Goal: Transaction & Acquisition: Purchase product/service

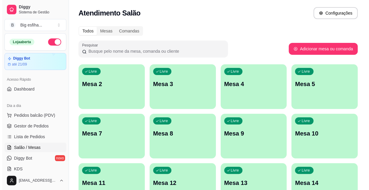
scroll to position [108, 0]
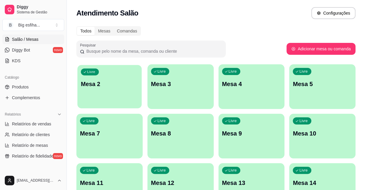
click at [118, 91] on div "Livre Mesa 2" at bounding box center [109, 83] width 64 height 36
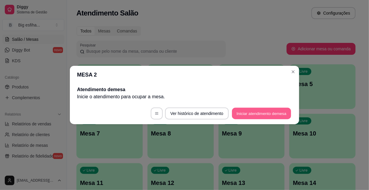
click at [241, 110] on button "Iniciar atendimento de mesa" at bounding box center [261, 114] width 59 height 12
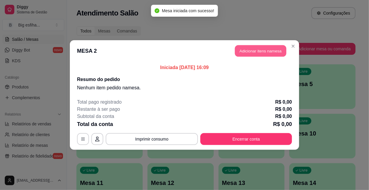
click at [248, 52] on button "Adicionar itens na mesa" at bounding box center [260, 51] width 51 height 12
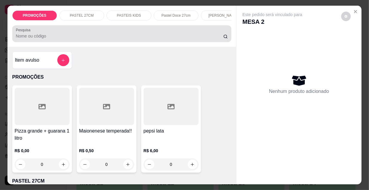
click at [171, 34] on div at bounding box center [122, 34] width 212 height 12
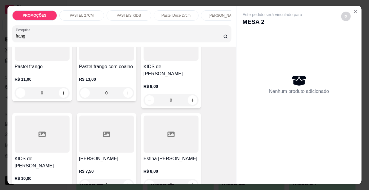
scroll to position [163, 0]
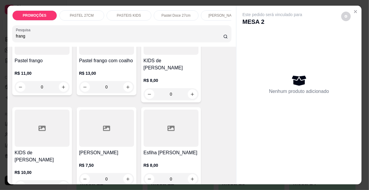
type input "frang"
click at [161, 126] on div at bounding box center [171, 128] width 55 height 37
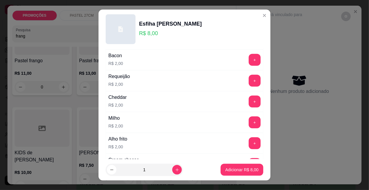
scroll to position [217, 0]
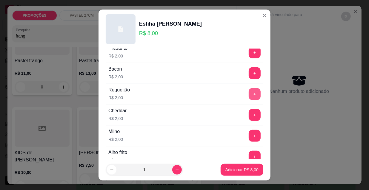
click at [249, 96] on button "+" at bounding box center [255, 94] width 12 height 12
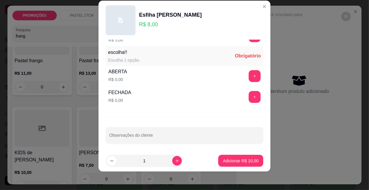
scroll to position [9, 0]
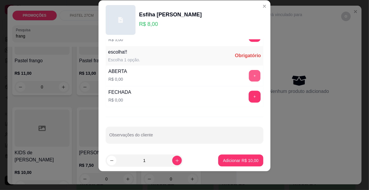
click at [249, 74] on button "+" at bounding box center [255, 76] width 12 height 12
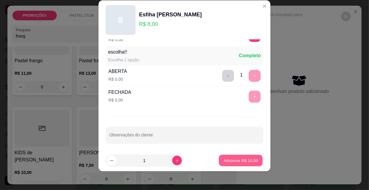
click at [241, 163] on p "Adicionar R$ 10,00" at bounding box center [240, 161] width 35 height 6
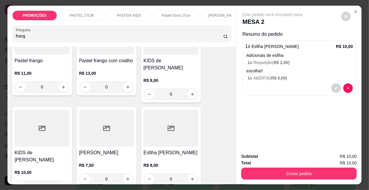
drag, startPoint x: 22, startPoint y: 38, endPoint x: 0, endPoint y: 37, distance: 22.4
click at [0, 37] on div "PROMOÇÕES PASTEL 27CM PASTEIS KIDS Pastel Doce 27cm Esfihas Salgadas Esfihas do…" at bounding box center [184, 95] width 369 height 190
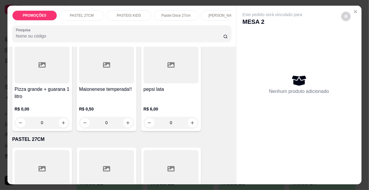
scroll to position [0, 0]
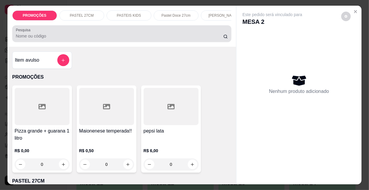
click at [56, 35] on div at bounding box center [122, 34] width 212 height 12
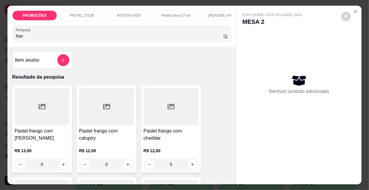
type input "fran"
click at [38, 118] on div at bounding box center [42, 106] width 55 height 37
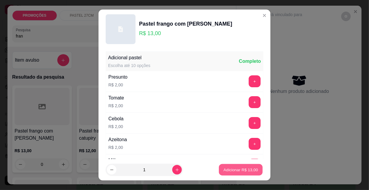
click at [241, 169] on p "Adicionar R$ 13,00" at bounding box center [240, 170] width 35 height 6
type input "1"
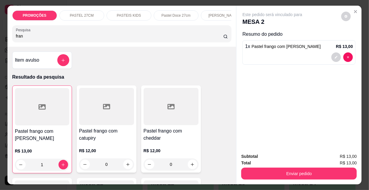
drag, startPoint x: 35, startPoint y: 37, endPoint x: 0, endPoint y: 37, distance: 35.2
click at [0, 37] on div "PROMOÇÕES PASTEL 27CM PASTEIS KIDS Pastel Doce 27cm Esfihas Salgadas Esfihas do…" at bounding box center [184, 95] width 369 height 190
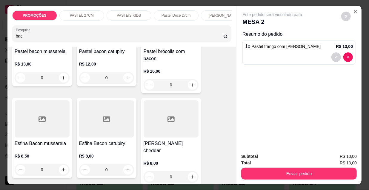
scroll to position [81, 0]
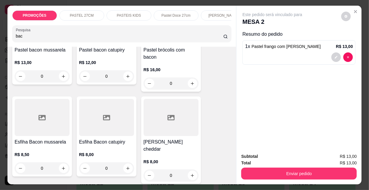
type input "bac"
click at [47, 121] on div at bounding box center [42, 117] width 55 height 37
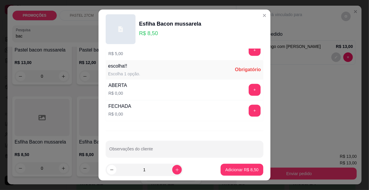
scroll to position [496, 0]
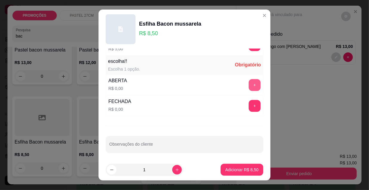
click at [249, 84] on button "+" at bounding box center [255, 85] width 12 height 12
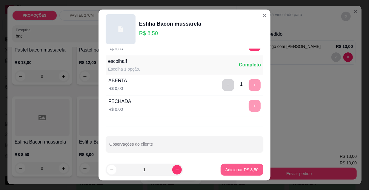
click at [243, 172] on p "Adicionar R$ 8,50" at bounding box center [241, 170] width 33 height 6
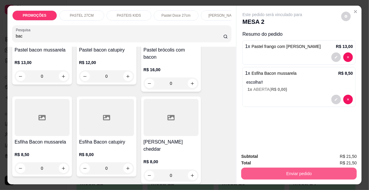
click at [324, 176] on button "Enviar pedido" at bounding box center [298, 174] width 115 height 12
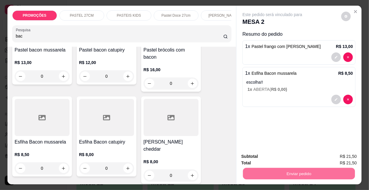
click at [295, 157] on button "Não registrar e enviar pedido" at bounding box center [280, 157] width 62 height 11
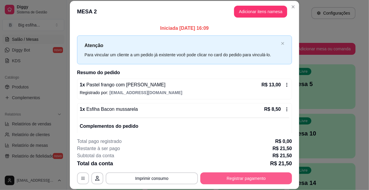
click at [245, 177] on button "Registrar pagamento" at bounding box center [246, 179] width 92 height 12
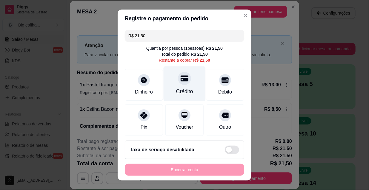
click at [182, 90] on div "Crédito" at bounding box center [184, 92] width 17 height 8
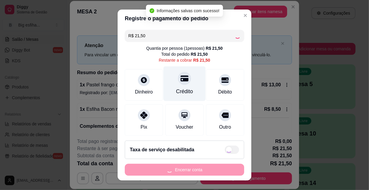
type input "R$ 0,00"
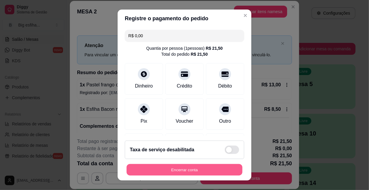
click at [145, 173] on button "Encerrar conta" at bounding box center [185, 170] width 116 height 12
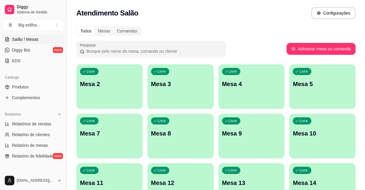
click at [125, 85] on p "Mesa 2" at bounding box center [109, 84] width 59 height 8
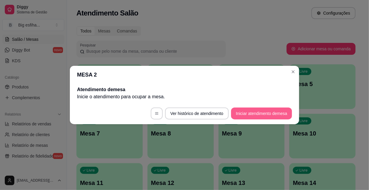
click at [280, 117] on button "Iniciar atendimento de mesa" at bounding box center [261, 114] width 61 height 12
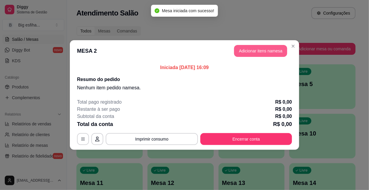
click at [265, 51] on button "Adicionar itens na mesa" at bounding box center [260, 51] width 53 height 12
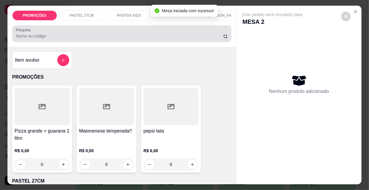
click at [145, 39] on input "Pesquisa" at bounding box center [119, 36] width 207 height 6
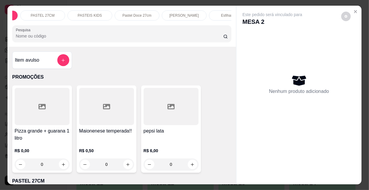
scroll to position [0, 0]
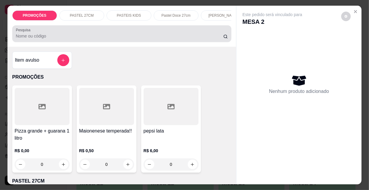
click at [45, 39] on input "Pesquisa" at bounding box center [119, 36] width 207 height 6
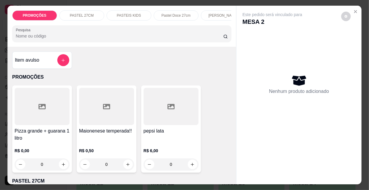
click at [44, 113] on div at bounding box center [42, 106] width 55 height 37
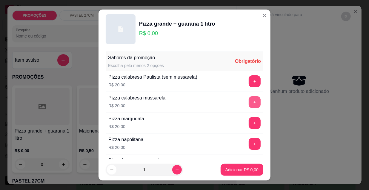
click at [249, 101] on button "+" at bounding box center [255, 102] width 12 height 12
click at [249, 100] on button "+" at bounding box center [255, 102] width 12 height 12
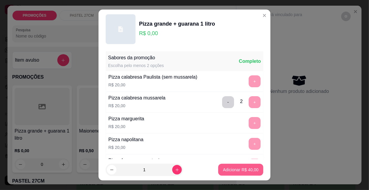
click at [245, 170] on p "Adicionar R$ 40,00" at bounding box center [241, 170] width 36 height 6
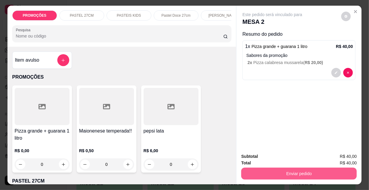
click at [275, 170] on button "Enviar pedido" at bounding box center [298, 174] width 115 height 12
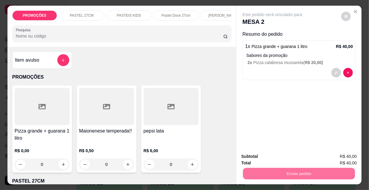
click at [273, 158] on button "Não registrar e enviar pedido" at bounding box center [279, 157] width 60 height 11
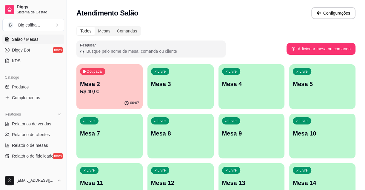
click at [110, 77] on div "Ocupada Mesa 2 R$ 40,00" at bounding box center [109, 80] width 66 height 33
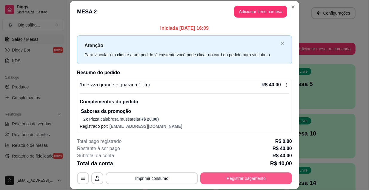
click at [243, 181] on button "Registrar pagamento" at bounding box center [246, 179] width 92 height 12
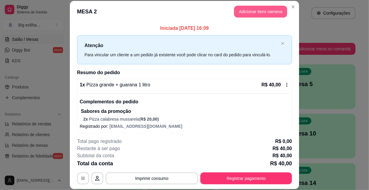
click at [236, 11] on button "Adicionar itens na mesa" at bounding box center [260, 12] width 53 height 12
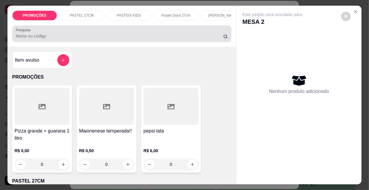
click at [87, 39] on input "Pesquisa" at bounding box center [119, 36] width 207 height 6
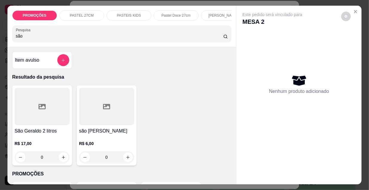
type input "são"
click at [47, 133] on h4 "São Geraldo 2 litros" at bounding box center [42, 131] width 55 height 7
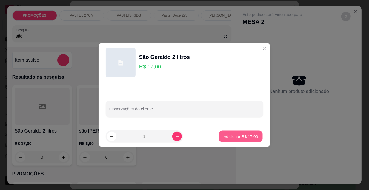
click at [245, 137] on p "Adicionar R$ 17,00" at bounding box center [240, 137] width 35 height 6
type input "1"
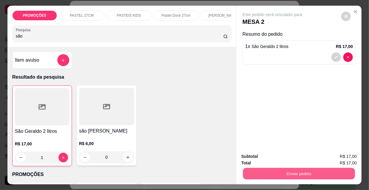
click at [294, 168] on button "Enviar pedido" at bounding box center [299, 174] width 112 height 12
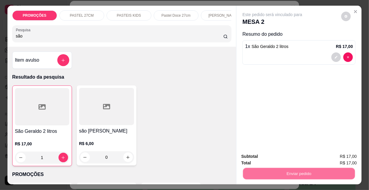
click at [293, 156] on button "Não registrar e enviar pedido" at bounding box center [280, 157] width 62 height 11
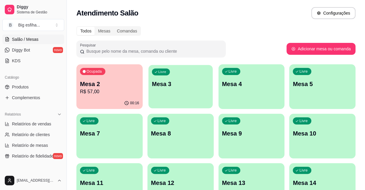
click at [200, 92] on div "Livre Mesa 3" at bounding box center [180, 83] width 64 height 36
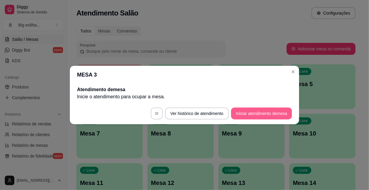
click at [256, 112] on button "Iniciar atendimento de mesa" at bounding box center [261, 114] width 61 height 12
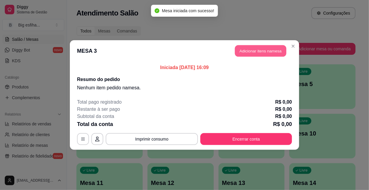
click at [254, 50] on button "Adicionar itens na mesa" at bounding box center [260, 51] width 51 height 12
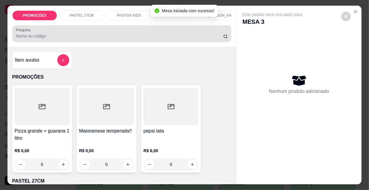
click at [192, 38] on input "Pesquisa" at bounding box center [119, 36] width 207 height 6
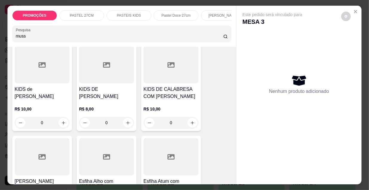
scroll to position [515, 0]
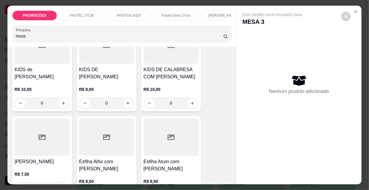
type input "muss"
click at [35, 142] on div at bounding box center [42, 137] width 55 height 37
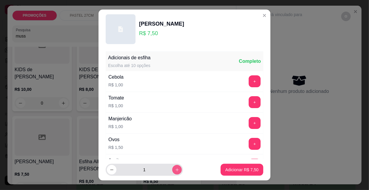
click at [175, 168] on icon "increase-product-quantity" at bounding box center [177, 170] width 4 height 4
click at [172, 169] on button "increase-product-quantity" at bounding box center [176, 170] width 9 height 9
type input "3"
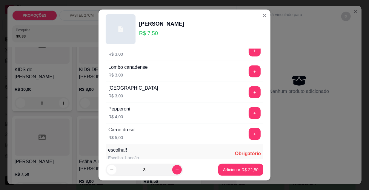
scroll to position [496, 0]
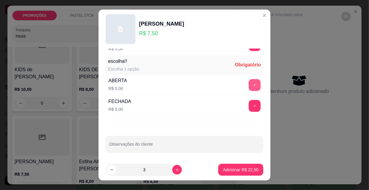
click at [249, 81] on button "+" at bounding box center [255, 85] width 12 height 12
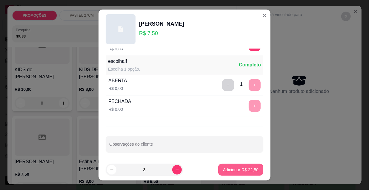
click at [250, 171] on p "Adicionar R$ 22,50" at bounding box center [241, 170] width 36 height 6
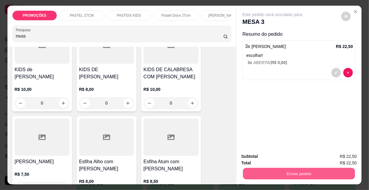
click at [290, 173] on button "Enviar pedido" at bounding box center [299, 174] width 112 height 12
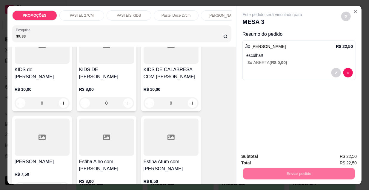
click at [290, 157] on button "Não registrar e enviar pedido" at bounding box center [280, 157] width 62 height 11
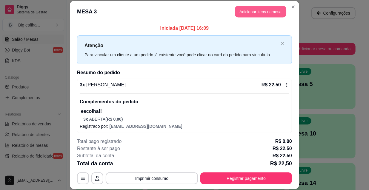
click at [251, 11] on button "Adicionar itens na mesa" at bounding box center [260, 12] width 51 height 12
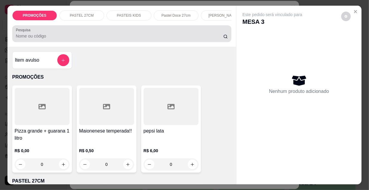
click at [185, 36] on input "Pesquisa" at bounding box center [119, 36] width 207 height 6
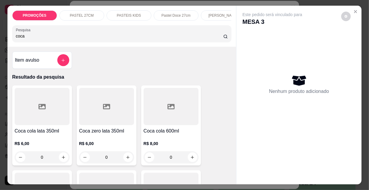
type input "coca"
click at [44, 116] on div at bounding box center [42, 106] width 55 height 37
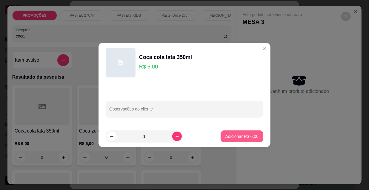
click at [233, 137] on p "Adicionar R$ 6,00" at bounding box center [241, 137] width 33 height 6
type input "1"
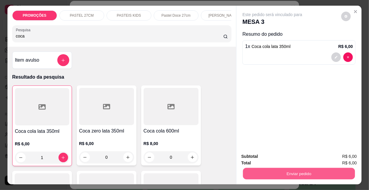
click at [292, 171] on button "Enviar pedido" at bounding box center [299, 174] width 112 height 12
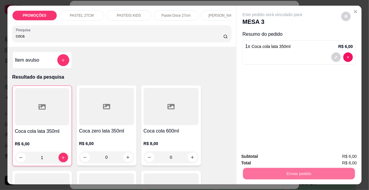
click at [288, 157] on button "Não registrar e enviar pedido" at bounding box center [279, 157] width 60 height 11
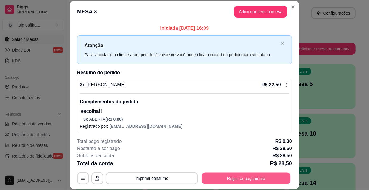
click at [251, 177] on button "Registrar pagamento" at bounding box center [246, 179] width 89 height 12
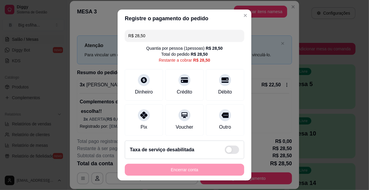
drag, startPoint x: 147, startPoint y: 33, endPoint x: 101, endPoint y: 28, distance: 45.7
click at [104, 28] on div "Registre o pagamento do pedido R$ 28,50 Quantia por pessoa ( 1 pessoas) R$ 28,5…" at bounding box center [184, 95] width 369 height 190
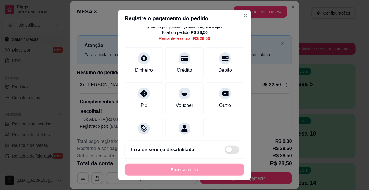
scroll to position [44, 0]
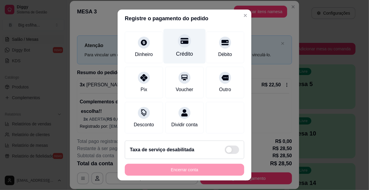
click at [182, 42] on div "Crédito" at bounding box center [185, 46] width 42 height 35
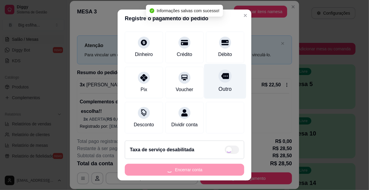
type input "R$ 22,50"
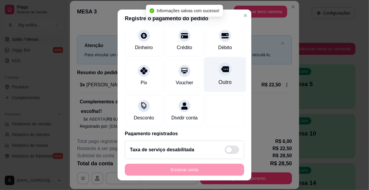
scroll to position [0, 0]
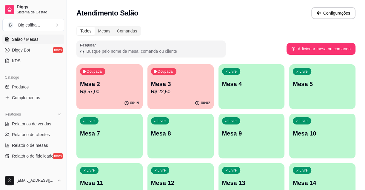
click at [244, 85] on p "Mesa 4" at bounding box center [251, 84] width 59 height 8
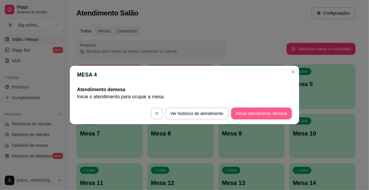
click at [250, 114] on button "Iniciar atendimento de mesa" at bounding box center [261, 114] width 61 height 12
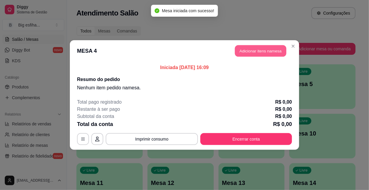
click at [251, 48] on button "Adicionar itens na mesa" at bounding box center [260, 51] width 51 height 12
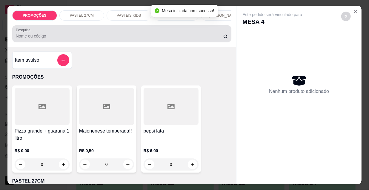
click at [187, 39] on input "Pesquisa" at bounding box center [119, 36] width 207 height 6
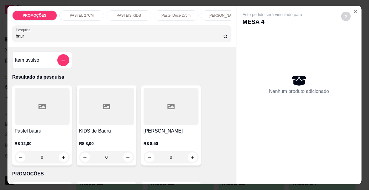
type input "baur"
click at [30, 111] on div at bounding box center [42, 106] width 55 height 37
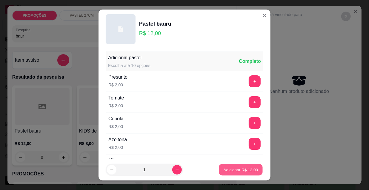
click at [247, 169] on p "Adicionar R$ 12,00" at bounding box center [240, 170] width 35 height 6
type input "1"
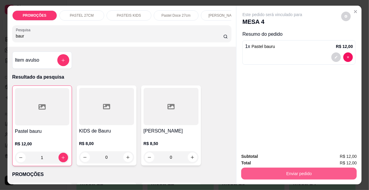
click at [263, 173] on button "Enviar pedido" at bounding box center [298, 174] width 115 height 12
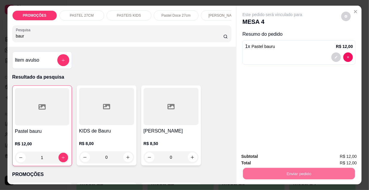
click at [281, 158] on button "Não registrar e enviar pedido" at bounding box center [280, 157] width 62 height 11
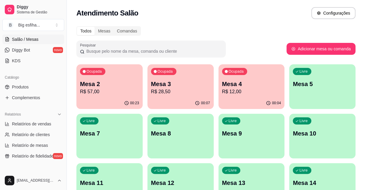
click at [168, 83] on p "Mesa 3" at bounding box center [180, 84] width 59 height 8
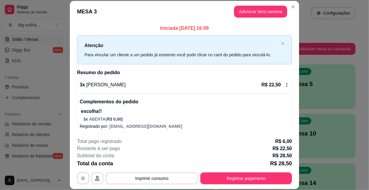
click at [169, 84] on div "3 x Esfiha Mussarela R$ 22,50" at bounding box center [184, 84] width 209 height 7
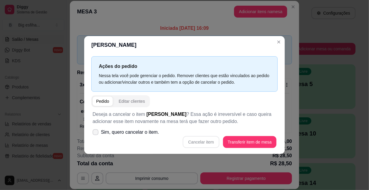
click at [94, 134] on icon at bounding box center [95, 133] width 5 height 4
click at [94, 134] on input "Sim, quero cancelar o item." at bounding box center [94, 136] width 4 height 4
checkbox input "true"
click at [206, 143] on button "Cancelar item" at bounding box center [201, 143] width 36 height 12
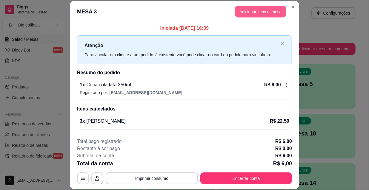
click at [263, 11] on button "Adicionar itens na mesa" at bounding box center [260, 12] width 51 height 12
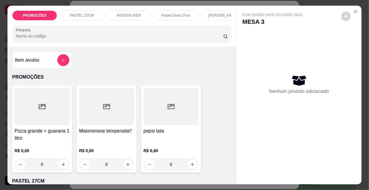
click at [147, 42] on div "Pesquisa" at bounding box center [121, 33] width 219 height 17
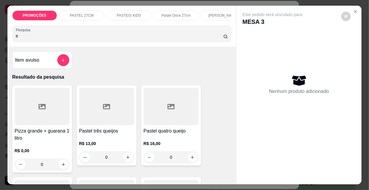
scroll to position [81, 0]
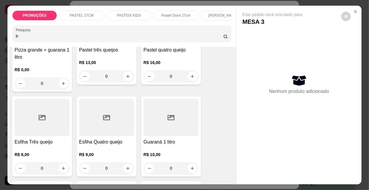
type input "tr"
click at [43, 123] on div at bounding box center [42, 117] width 55 height 37
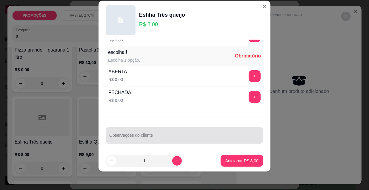
scroll to position [9, 0]
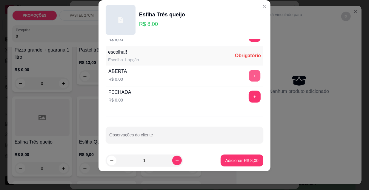
click at [249, 71] on button "+" at bounding box center [255, 76] width 12 height 12
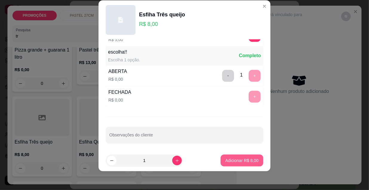
click at [245, 160] on p "Adicionar R$ 8,00" at bounding box center [241, 161] width 33 height 6
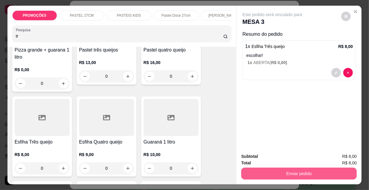
click at [288, 169] on button "Enviar pedido" at bounding box center [298, 174] width 115 height 12
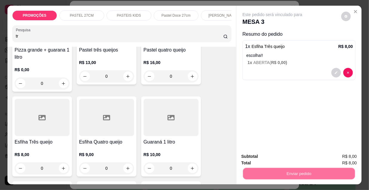
click at [279, 153] on button "Não registrar e enviar pedido" at bounding box center [280, 157] width 62 height 11
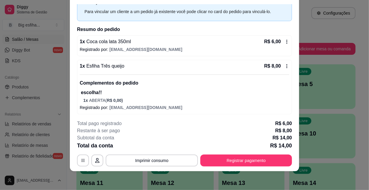
scroll to position [0, 0]
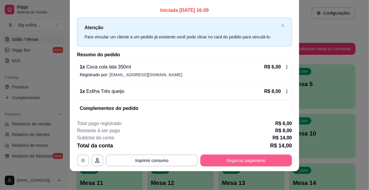
click at [224, 161] on button "Registrar pagamento" at bounding box center [246, 161] width 92 height 12
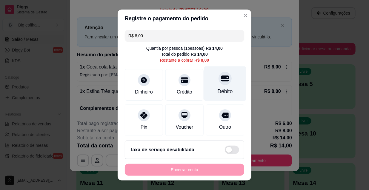
click at [218, 86] on div "Débito" at bounding box center [225, 84] width 42 height 35
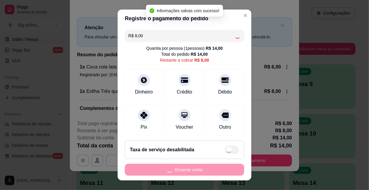
type input "R$ 0,00"
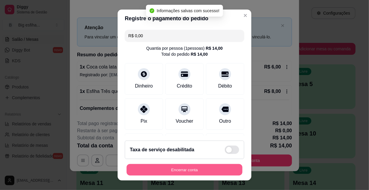
click at [195, 169] on button "Encerrar conta" at bounding box center [185, 170] width 116 height 12
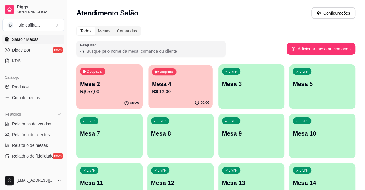
click at [184, 85] on p "Mesa 4" at bounding box center [180, 84] width 57 height 8
click at [253, 74] on div "Livre Mesa 3" at bounding box center [251, 83] width 66 height 38
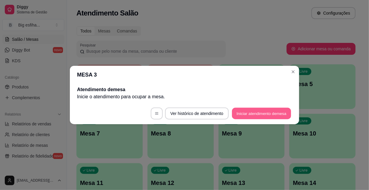
click at [247, 112] on button "Iniciar atendimento de mesa" at bounding box center [261, 114] width 59 height 12
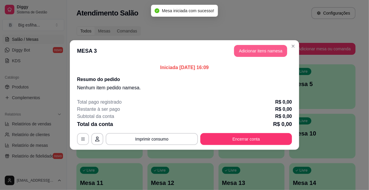
click at [251, 46] on button "Adicionar itens na mesa" at bounding box center [260, 51] width 53 height 12
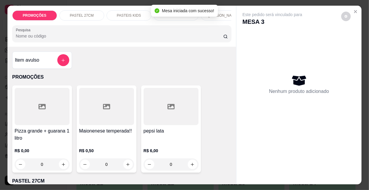
click at [207, 36] on input "Pesquisa" at bounding box center [119, 36] width 207 height 6
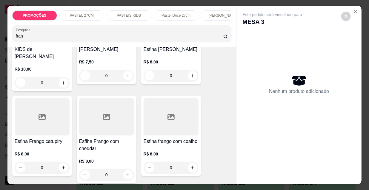
scroll to position [271, 0]
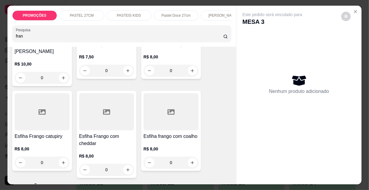
type input "fran"
click at [171, 115] on div at bounding box center [171, 111] width 55 height 37
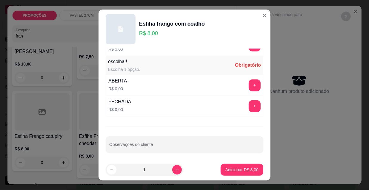
scroll to position [496, 0]
click at [249, 107] on button "+" at bounding box center [255, 107] width 12 height 12
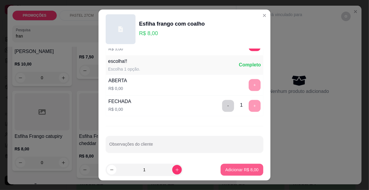
click at [245, 165] on button "Adicionar R$ 8,00" at bounding box center [242, 170] width 43 height 12
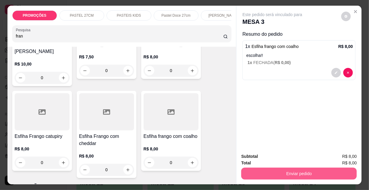
click at [261, 168] on button "Enviar pedido" at bounding box center [298, 174] width 115 height 12
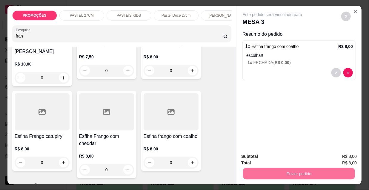
click at [265, 156] on button "Não registrar e enviar pedido" at bounding box center [280, 157] width 62 height 11
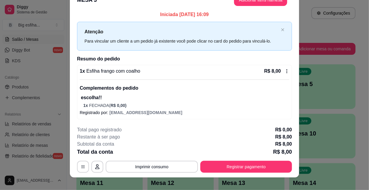
scroll to position [18, 0]
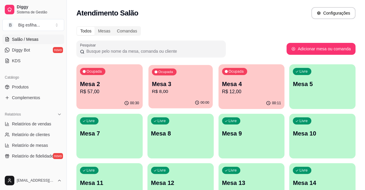
click at [170, 94] on p "R$ 8,00" at bounding box center [180, 91] width 57 height 7
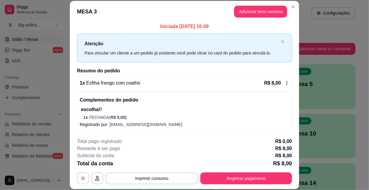
scroll to position [2, 0]
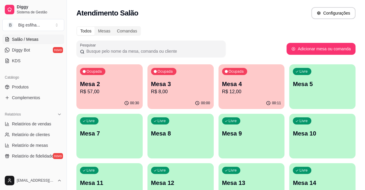
click at [94, 91] on p "R$ 57,00" at bounding box center [109, 91] width 59 height 7
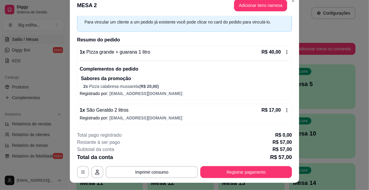
scroll to position [18, 0]
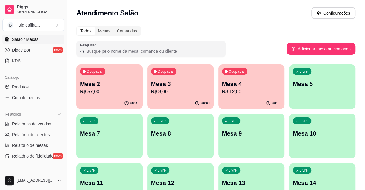
click at [186, 81] on p "Mesa 3" at bounding box center [180, 84] width 59 height 8
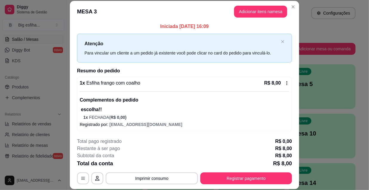
scroll to position [2, 0]
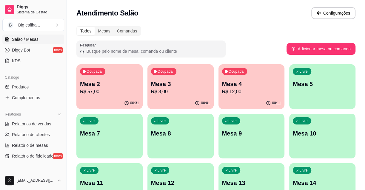
click at [235, 93] on p "R$ 12,00" at bounding box center [251, 91] width 59 height 7
click at [302, 101] on div "Livre Mesa 5" at bounding box center [322, 83] width 66 height 38
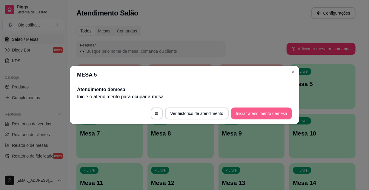
click at [260, 113] on button "Iniciar atendimento de mesa" at bounding box center [261, 114] width 61 height 12
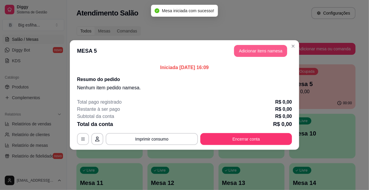
click at [249, 50] on button "Adicionar itens na mesa" at bounding box center [260, 51] width 53 height 12
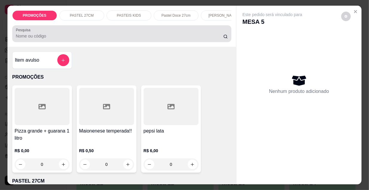
click at [183, 39] on input "Pesquisa" at bounding box center [119, 36] width 207 height 6
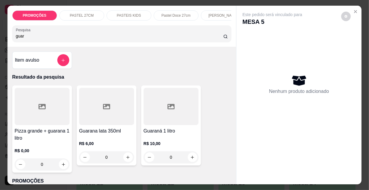
type input "guar"
click at [113, 113] on div at bounding box center [106, 106] width 55 height 37
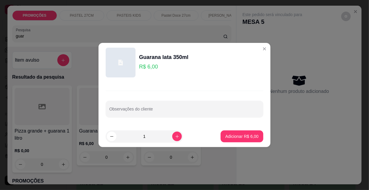
click at [238, 141] on button "Adicionar R$ 6,00" at bounding box center [242, 137] width 43 height 12
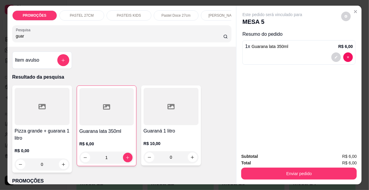
type input "1"
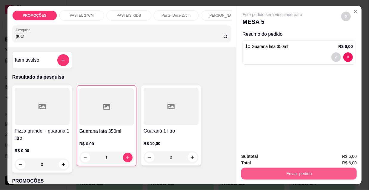
click at [268, 173] on button "Enviar pedido" at bounding box center [298, 174] width 115 height 12
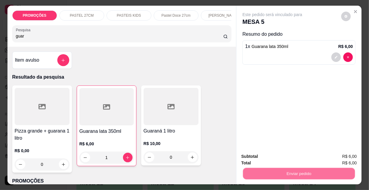
click at [269, 158] on button "Não registrar e enviar pedido" at bounding box center [280, 157] width 62 height 11
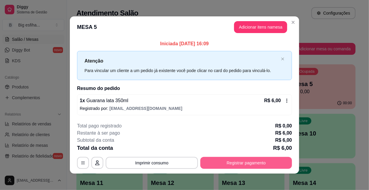
click at [252, 167] on button "Registrar pagamento" at bounding box center [246, 163] width 92 height 12
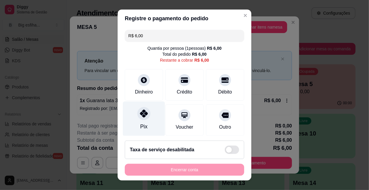
click at [133, 118] on div "Pix" at bounding box center [144, 119] width 42 height 35
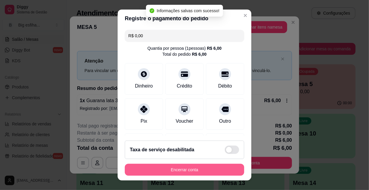
type input "R$ 0,00"
click at [225, 171] on button "Encerrar conta" at bounding box center [184, 170] width 119 height 12
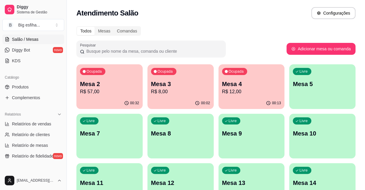
click at [106, 86] on p "Mesa 2" at bounding box center [109, 84] width 59 height 8
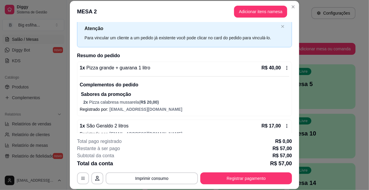
scroll to position [27, 0]
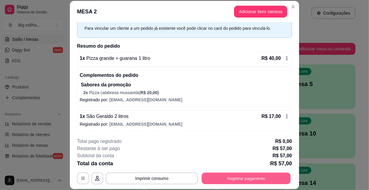
click at [233, 178] on button "Registrar pagamento" at bounding box center [246, 179] width 89 height 12
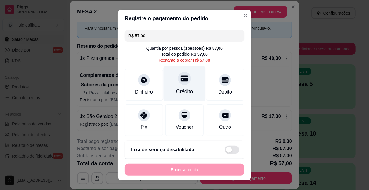
click at [181, 79] on icon at bounding box center [185, 78] width 8 height 6
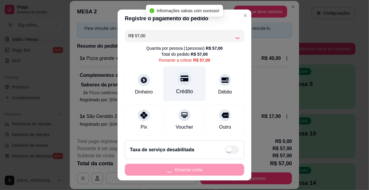
type input "R$ 0,00"
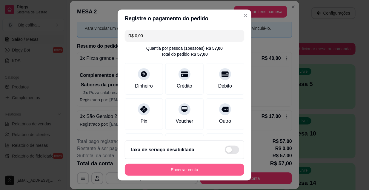
click at [208, 171] on button "Encerrar conta" at bounding box center [184, 170] width 119 height 12
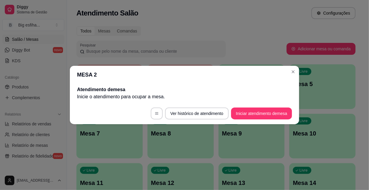
scroll to position [0, 0]
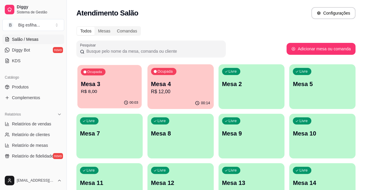
click at [110, 95] on p "R$ 8,00" at bounding box center [109, 91] width 57 height 7
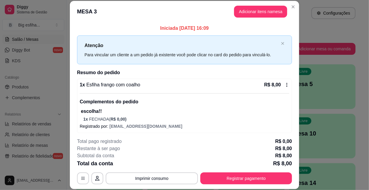
click at [291, 140] on footer "**********" at bounding box center [184, 161] width 229 height 56
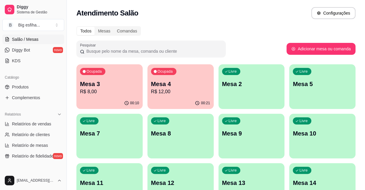
click at [125, 87] on p "Mesa 3" at bounding box center [109, 84] width 59 height 8
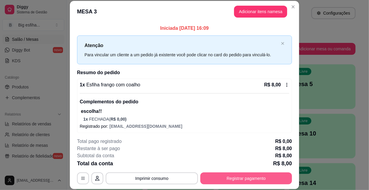
click at [239, 176] on button "Registrar pagamento" at bounding box center [246, 179] width 92 height 12
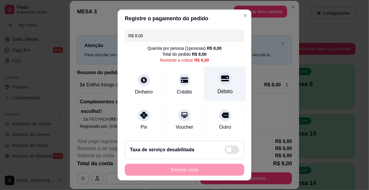
click at [218, 75] on div at bounding box center [224, 78] width 13 height 13
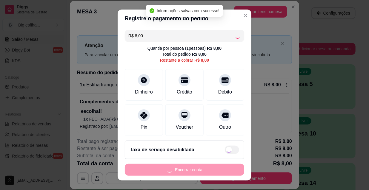
type input "R$ 0,00"
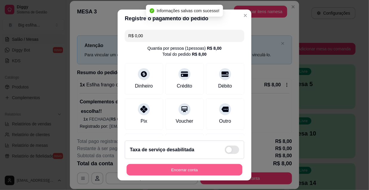
click at [217, 170] on button "Encerrar conta" at bounding box center [185, 170] width 116 height 12
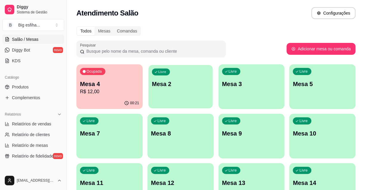
click at [172, 91] on div "Livre Mesa 2" at bounding box center [180, 83] width 64 height 36
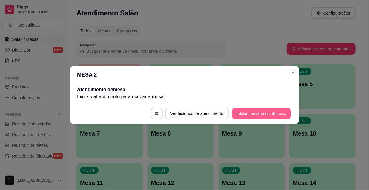
click at [282, 114] on button "Iniciar atendimento de mesa" at bounding box center [261, 114] width 59 height 12
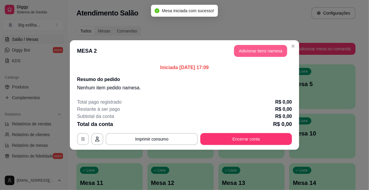
click at [253, 53] on button "Adicionar itens na mesa" at bounding box center [260, 51] width 53 height 12
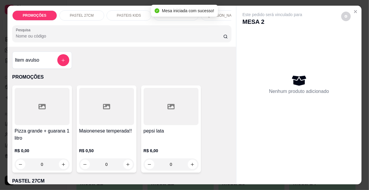
click at [254, 52] on div "Nenhum produto adicionado" at bounding box center [298, 84] width 113 height 117
click at [174, 39] on input "Pesquisa" at bounding box center [119, 36] width 207 height 6
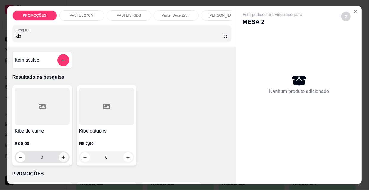
type input "kib"
click at [59, 161] on button "increase-product-quantity" at bounding box center [64, 158] width 10 height 10
type input "1"
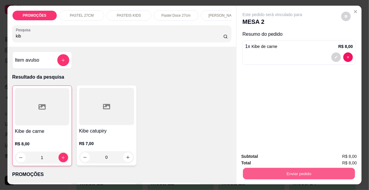
click at [283, 173] on button "Enviar pedido" at bounding box center [299, 174] width 112 height 12
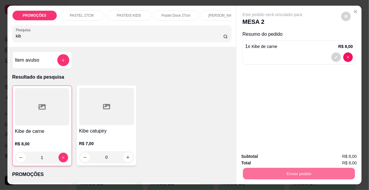
click at [269, 156] on button "Não registrar e enviar pedido" at bounding box center [280, 157] width 62 height 11
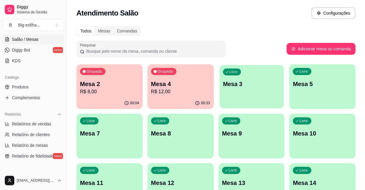
click at [266, 91] on div "Livre Mesa 3" at bounding box center [251, 83] width 64 height 36
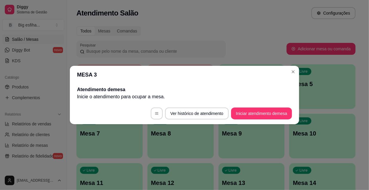
click at [264, 117] on button "Iniciar atendimento de mesa" at bounding box center [261, 114] width 61 height 12
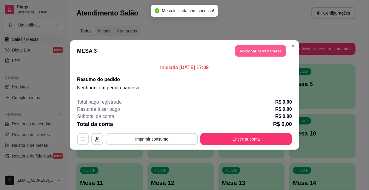
click at [251, 53] on button "Adicionar itens na mesa" at bounding box center [260, 51] width 51 height 12
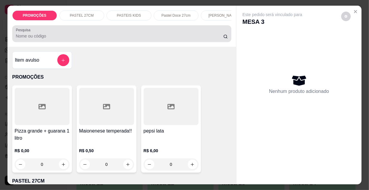
click at [80, 42] on div "Pesquisa" at bounding box center [121, 33] width 219 height 17
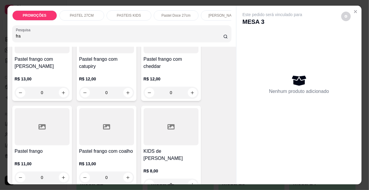
scroll to position [81, 0]
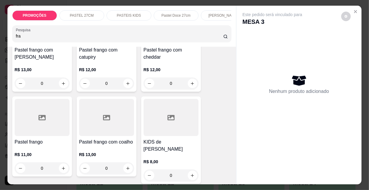
type input "fra"
click at [39, 141] on h4 "Pastel frango" at bounding box center [42, 142] width 55 height 7
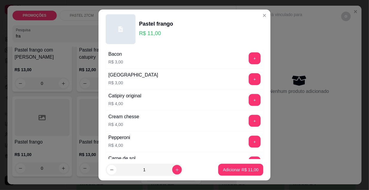
scroll to position [339, 0]
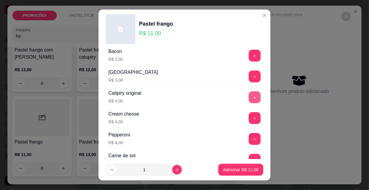
click at [249, 94] on button "+" at bounding box center [255, 98] width 12 height 12
click at [241, 166] on button "Adicionar R$ 15,00" at bounding box center [240, 170] width 45 height 12
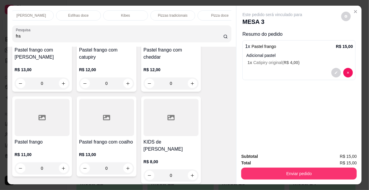
scroll to position [0, 344]
click at [157, 15] on p "Refrigerante" at bounding box center [162, 15] width 20 height 5
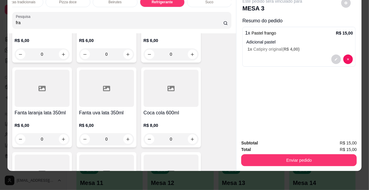
scroll to position [5887, 0]
type input "1"
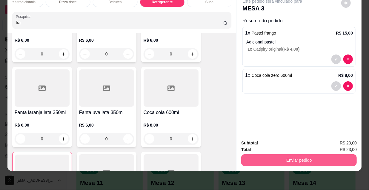
click at [306, 156] on button "Enviar pedido" at bounding box center [298, 161] width 115 height 12
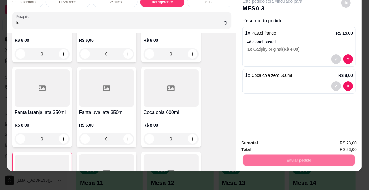
click at [285, 141] on button "Não registrar e enviar pedido" at bounding box center [280, 141] width 62 height 11
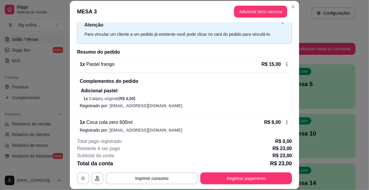
scroll to position [27, 0]
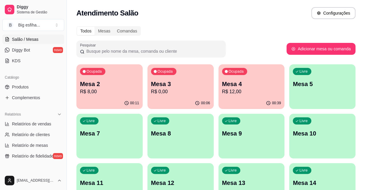
click at [133, 86] on p "Mesa 2" at bounding box center [109, 84] width 59 height 8
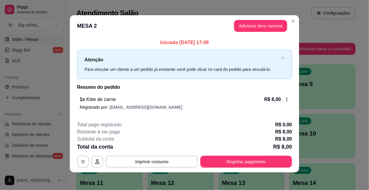
scroll to position [2, 0]
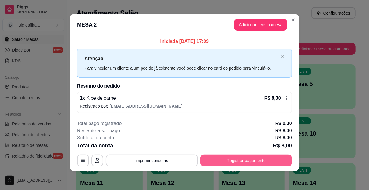
click at [251, 160] on button "Registrar pagamento" at bounding box center [246, 161] width 92 height 12
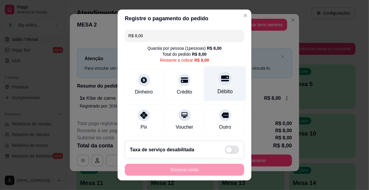
click at [229, 81] on div "Débito" at bounding box center [225, 84] width 42 height 35
type input "R$ 0,00"
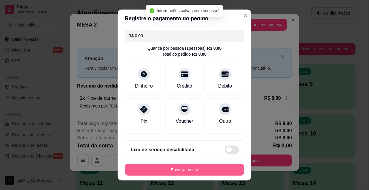
click at [192, 171] on button "Encerrar conta" at bounding box center [184, 170] width 119 height 12
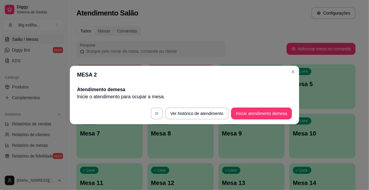
scroll to position [0, 0]
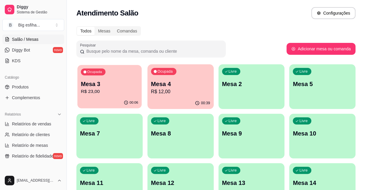
click at [128, 88] on p "R$ 23,00" at bounding box center [109, 91] width 57 height 7
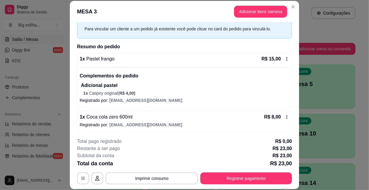
scroll to position [27, 0]
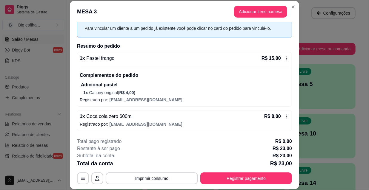
click at [164, 84] on p "Adicional pastel" at bounding box center [185, 84] width 208 height 7
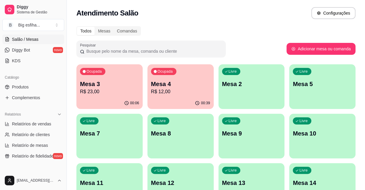
click at [175, 90] on p "R$ 12,00" at bounding box center [180, 91] width 59 height 7
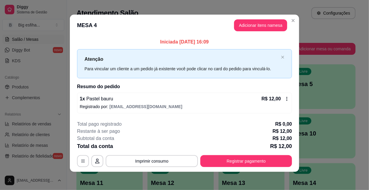
scroll to position [2, 0]
